Goal: Transaction & Acquisition: Purchase product/service

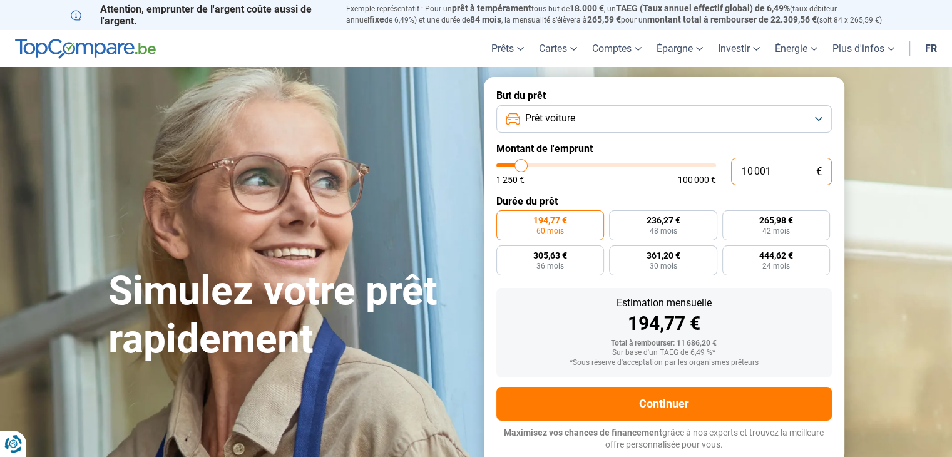
drag, startPoint x: 777, startPoint y: 168, endPoint x: 706, endPoint y: 172, distance: 71.5
click at [706, 172] on div "10 001 € 1 250 € 100 000 €" at bounding box center [663, 172] width 335 height 28
type input "3"
type input "1250"
type input "34"
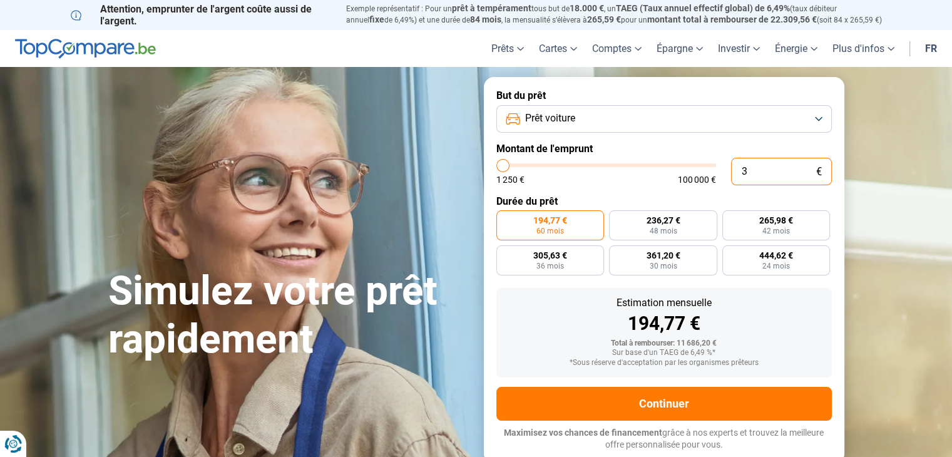
type input "1250"
type input "340"
type input "1250"
type input "3 400"
type input "3500"
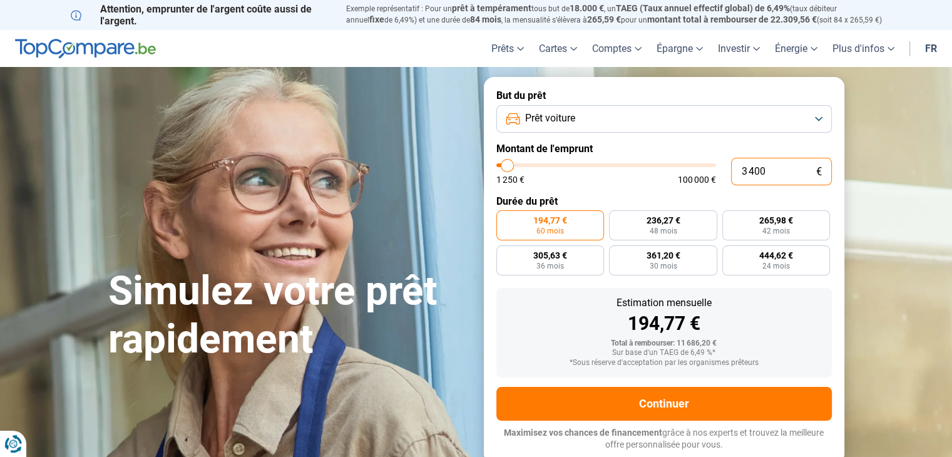
type input "34 000"
type input "34000"
radio input "false"
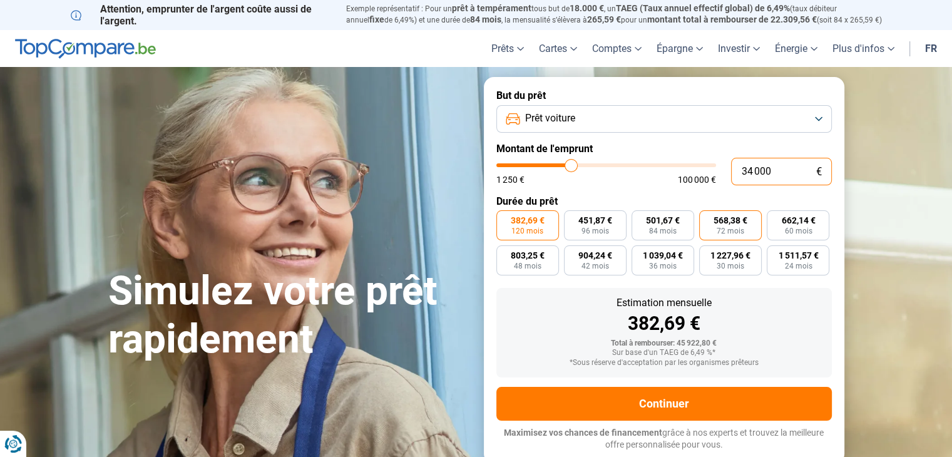
type input "34 000"
click at [726, 223] on span "568,38 €" at bounding box center [731, 220] width 34 height 9
click at [707, 218] on input "568,38 € 72 mois" at bounding box center [703, 214] width 8 height 8
radio input "true"
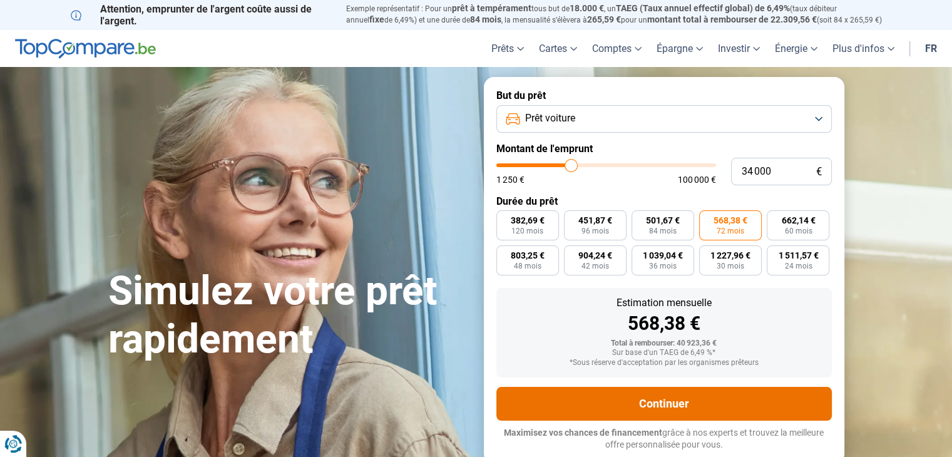
click at [764, 402] on button "Continuer" at bounding box center [663, 404] width 335 height 34
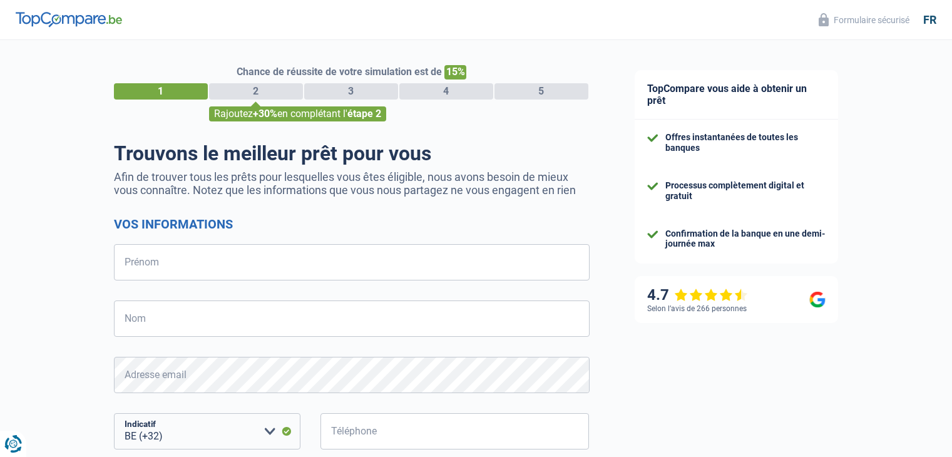
select select "32"
